Goal: Transaction & Acquisition: Purchase product/service

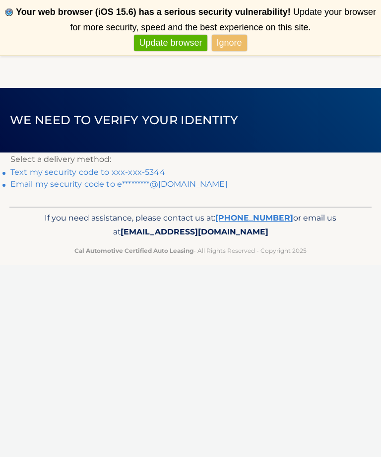
click at [90, 168] on link "Text my security code to xxx-xxx-5344" at bounding box center [87, 171] width 155 height 9
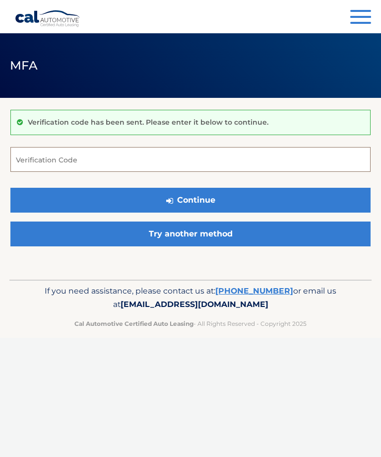
click at [35, 161] on input "Verification Code" at bounding box center [190, 159] width 360 height 25
click at [31, 163] on input "Verification Code" at bounding box center [190, 159] width 360 height 25
click at [183, 239] on link "Try another method" at bounding box center [190, 233] width 360 height 25
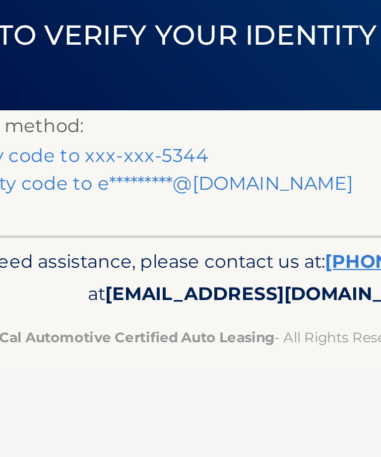
click at [32, 113] on link "Text my security code to xxx-xxx-5344" at bounding box center [87, 117] width 155 height 9
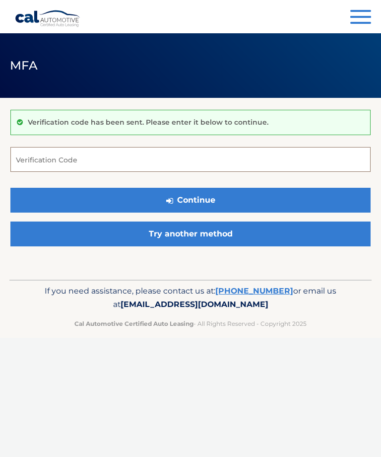
click at [35, 160] on input "Verification Code" at bounding box center [190, 159] width 360 height 25
type input "274389"
click at [191, 200] on button "Continue" at bounding box center [190, 200] width 360 height 25
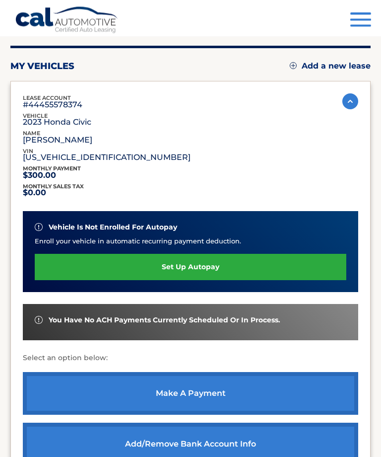
scroll to position [101, 0]
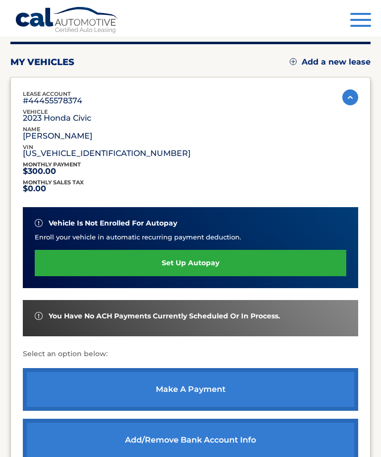
click at [196, 384] on link "make a payment" at bounding box center [191, 389] width 336 height 43
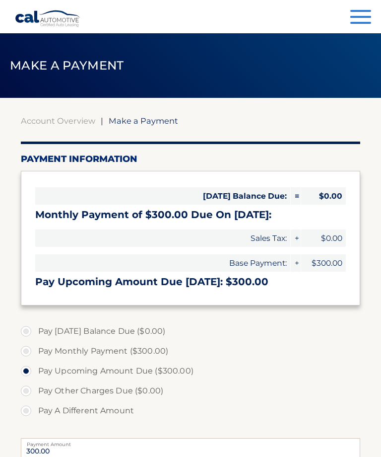
select select "MTY4NWY0YmYtNTNhYi00MDhkLWI1NjQtNWFhYjBiYTVkNzgy"
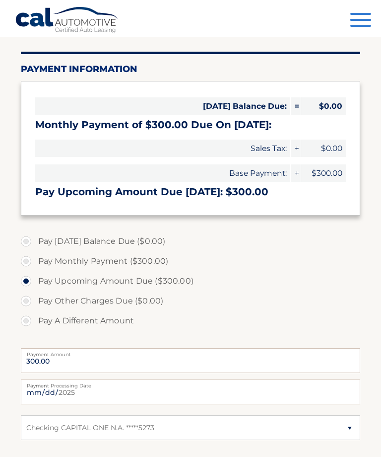
scroll to position [92, 0]
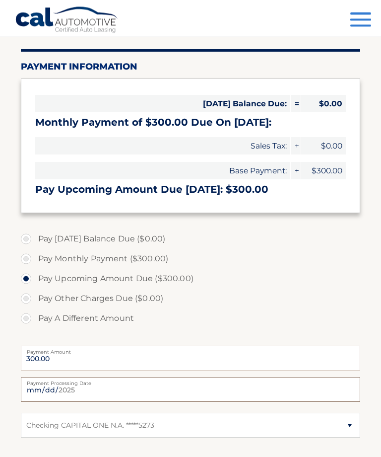
click at [203, 393] on input "[DATE]" at bounding box center [191, 389] width 340 height 25
type input "[DATE]"
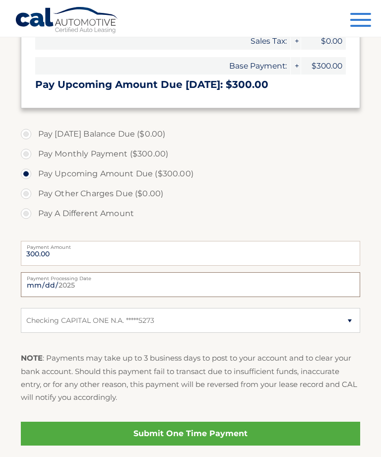
scroll to position [198, 0]
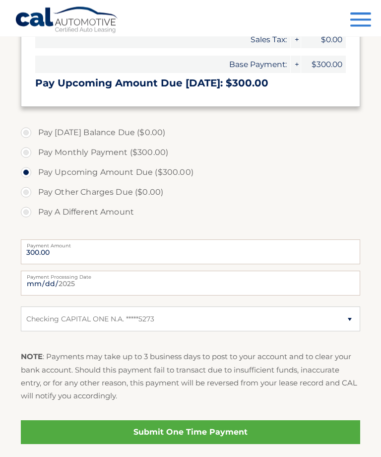
click at [190, 434] on link "Submit One Time Payment" at bounding box center [191, 433] width 340 height 24
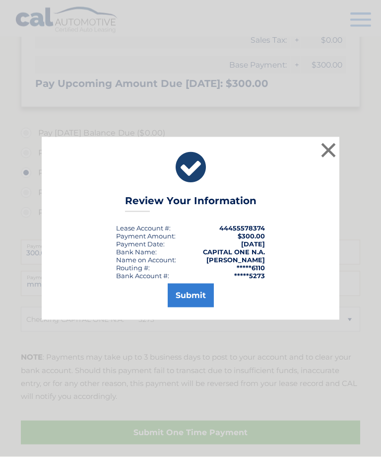
scroll to position [199, 0]
click at [189, 307] on button "Submit" at bounding box center [191, 295] width 46 height 24
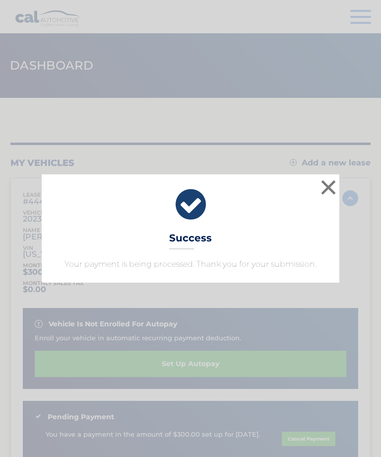
click at [331, 189] on button "×" at bounding box center [329, 187] width 20 height 20
